Goal: Navigation & Orientation: Find specific page/section

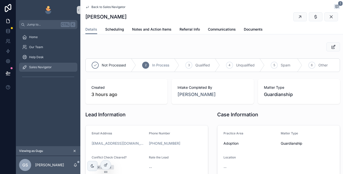
click at [45, 67] on span "Sales Navigator" at bounding box center [40, 67] width 23 height 4
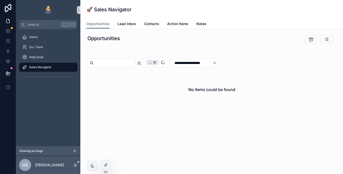
click at [159, 62] on div "..." at bounding box center [152, 63] width 13 height 6
click at [123, 25] on span "Lead Inbox" at bounding box center [126, 23] width 19 height 5
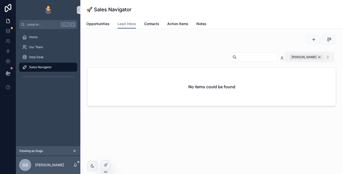
click at [319, 58] on div "[PERSON_NAME]" at bounding box center [306, 57] width 34 height 6
